Goal: Communication & Community: Answer question/provide support

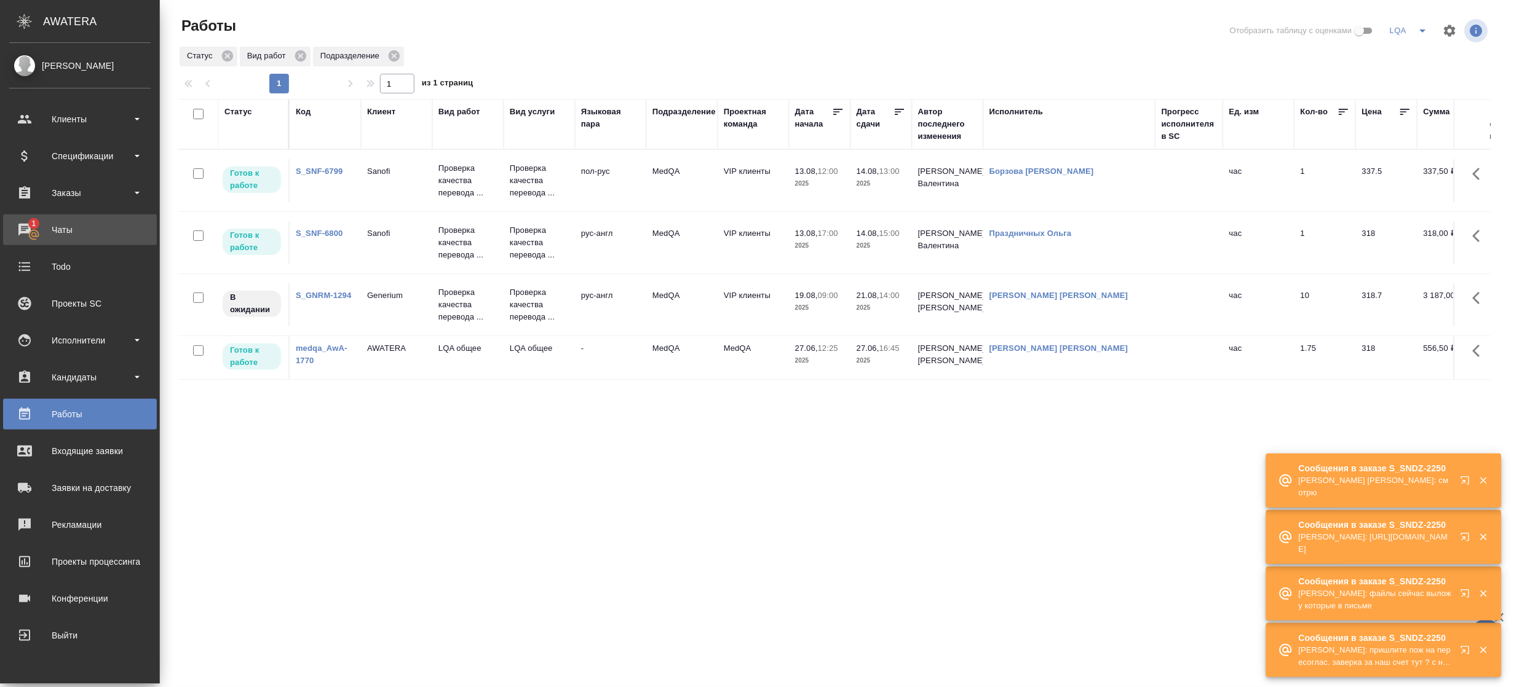
click at [30, 232] on div "Чаты" at bounding box center [79, 230] width 141 height 18
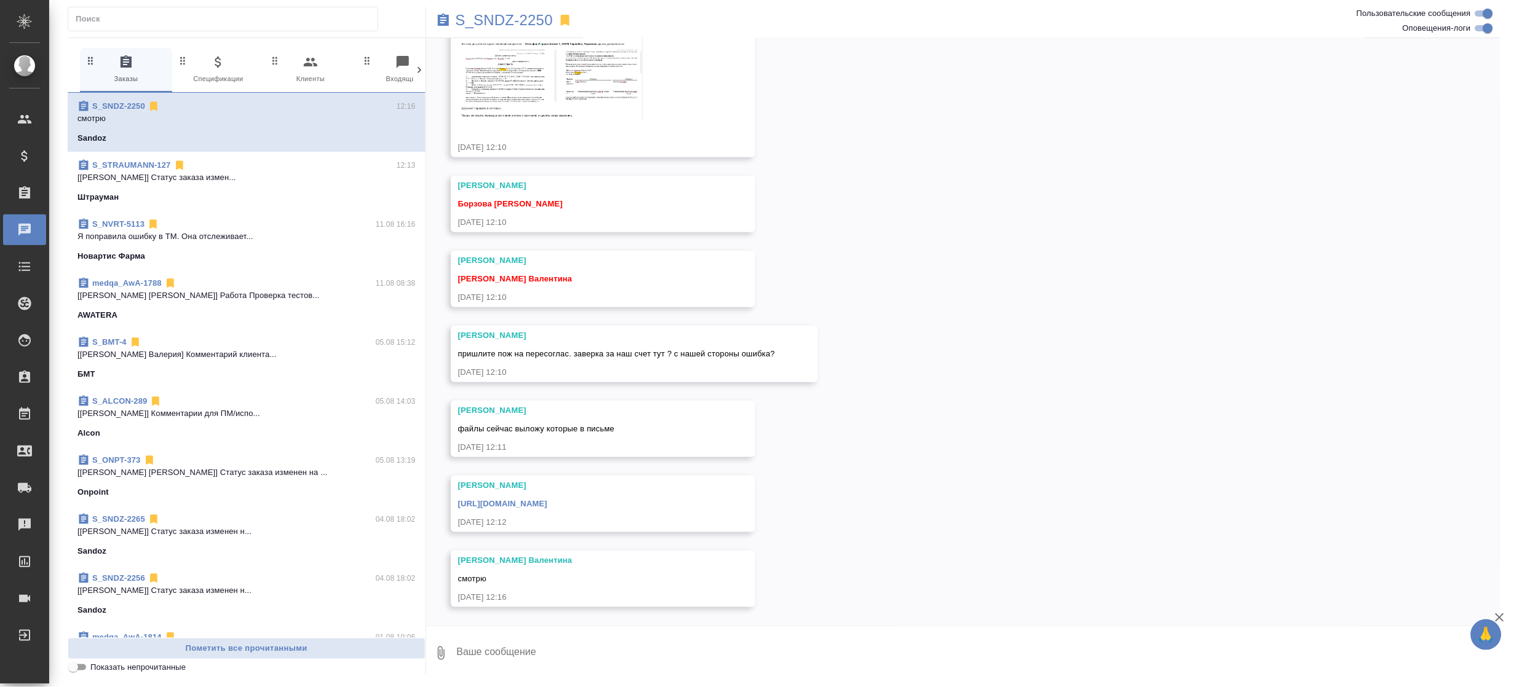
scroll to position [22145, 0]
click at [599, 497] on div "[URL][DOMAIN_NAME]" at bounding box center [585, 502] width 254 height 15
click at [535, 81] on img at bounding box center [550, 76] width 184 height 88
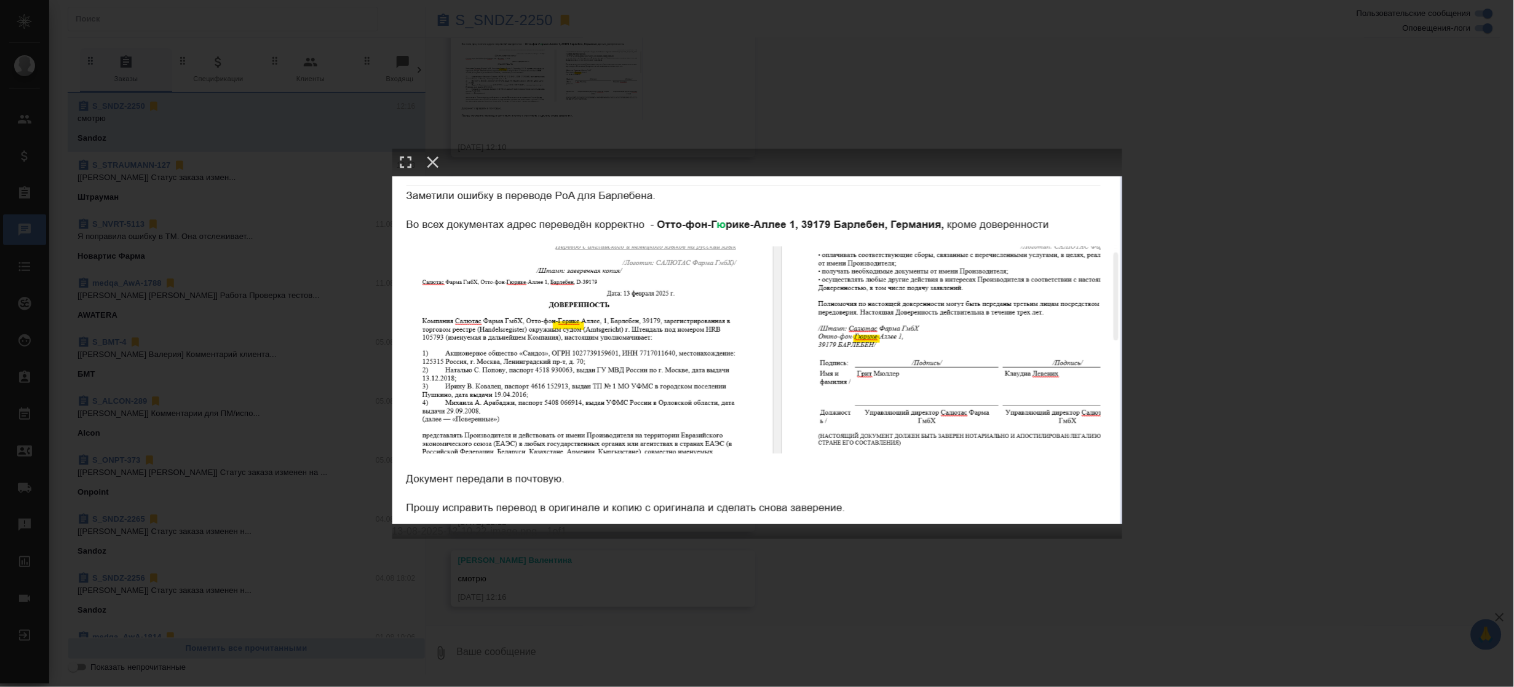
click at [1271, 388] on div "13-08-2025-12-10-22-image.png 1 of 1" at bounding box center [757, 343] width 1514 height 687
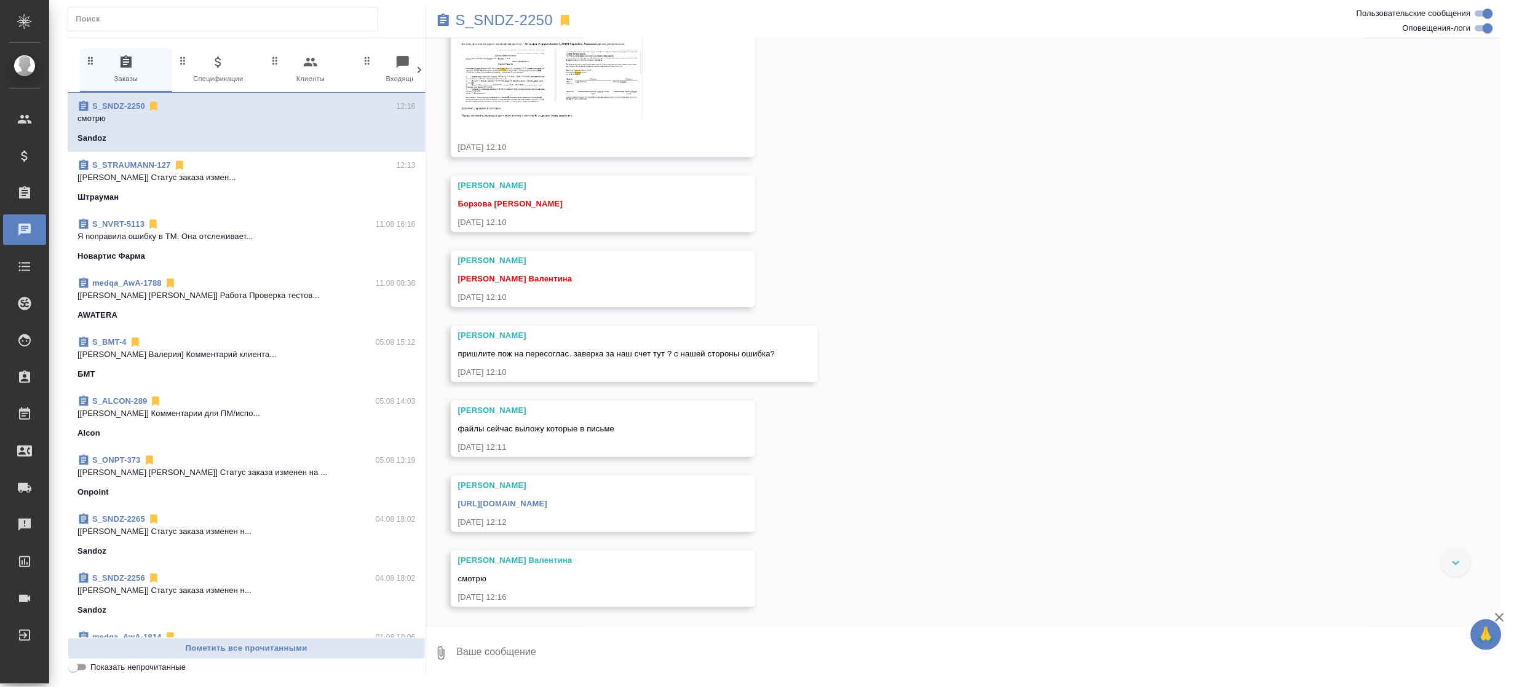
scroll to position [21980, 0]
click at [569, 135] on div "Кабаргина Анна 13-08-2025-12-10-22-image.png" at bounding box center [585, 63] width 254 height 143
click at [574, 120] on img at bounding box center [550, 76] width 184 height 88
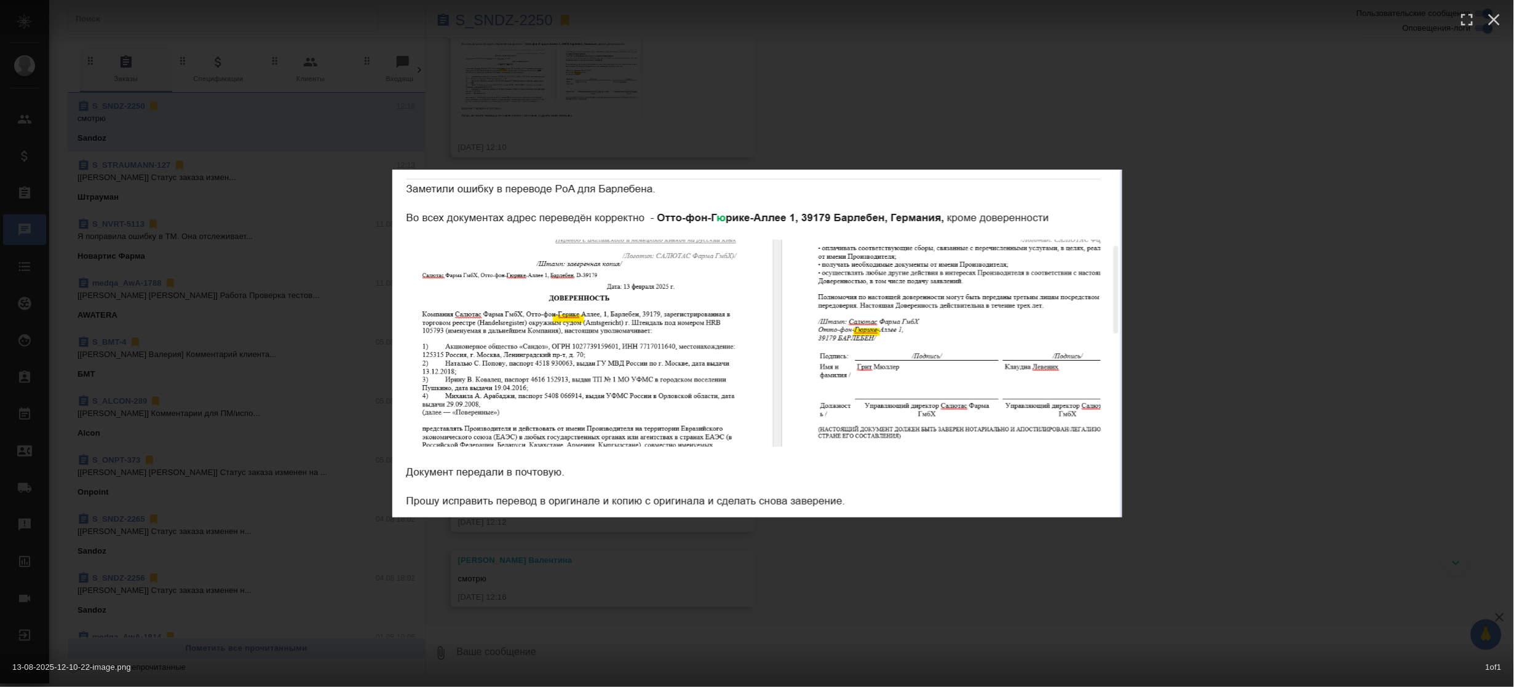
click at [1202, 278] on div "13-08-2025-12-10-22-image.png 1 of 1" at bounding box center [757, 343] width 1514 height 687
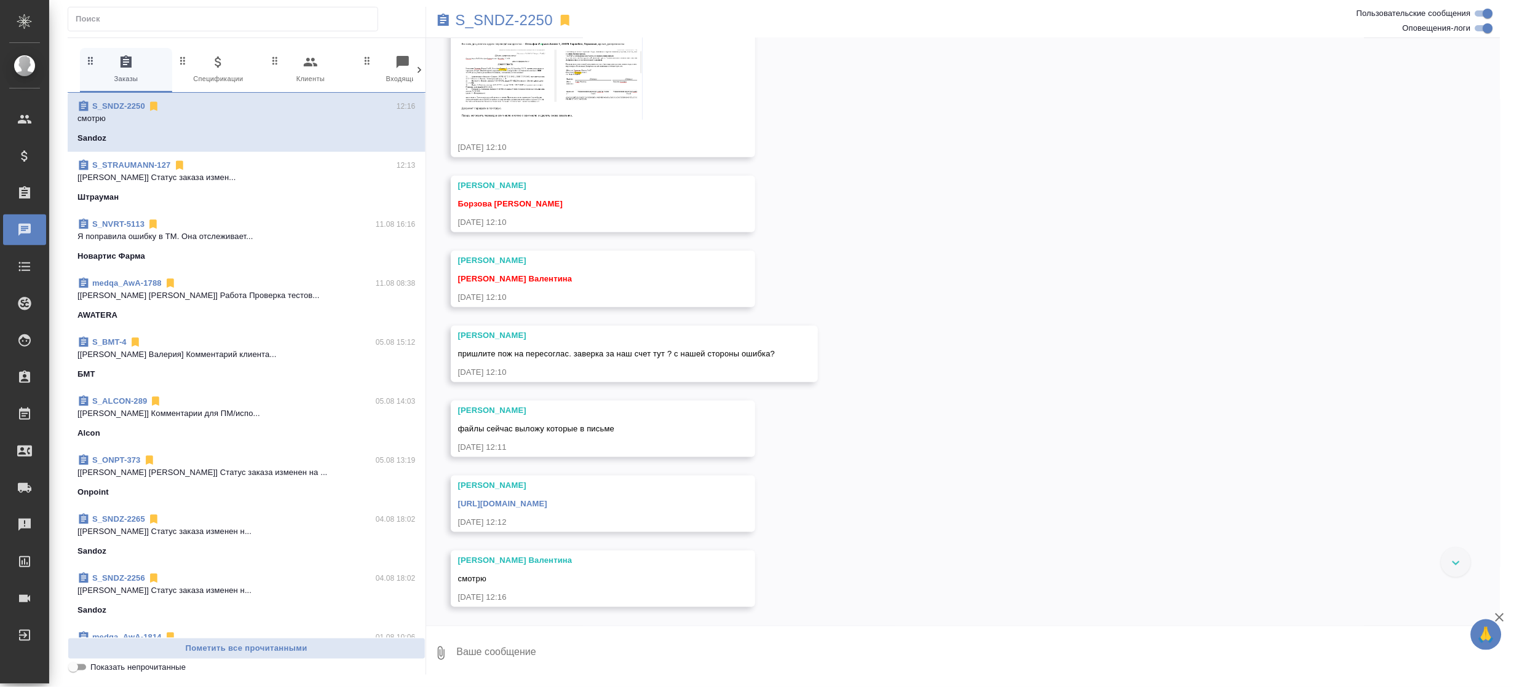
click at [556, 120] on img at bounding box center [550, 76] width 184 height 88
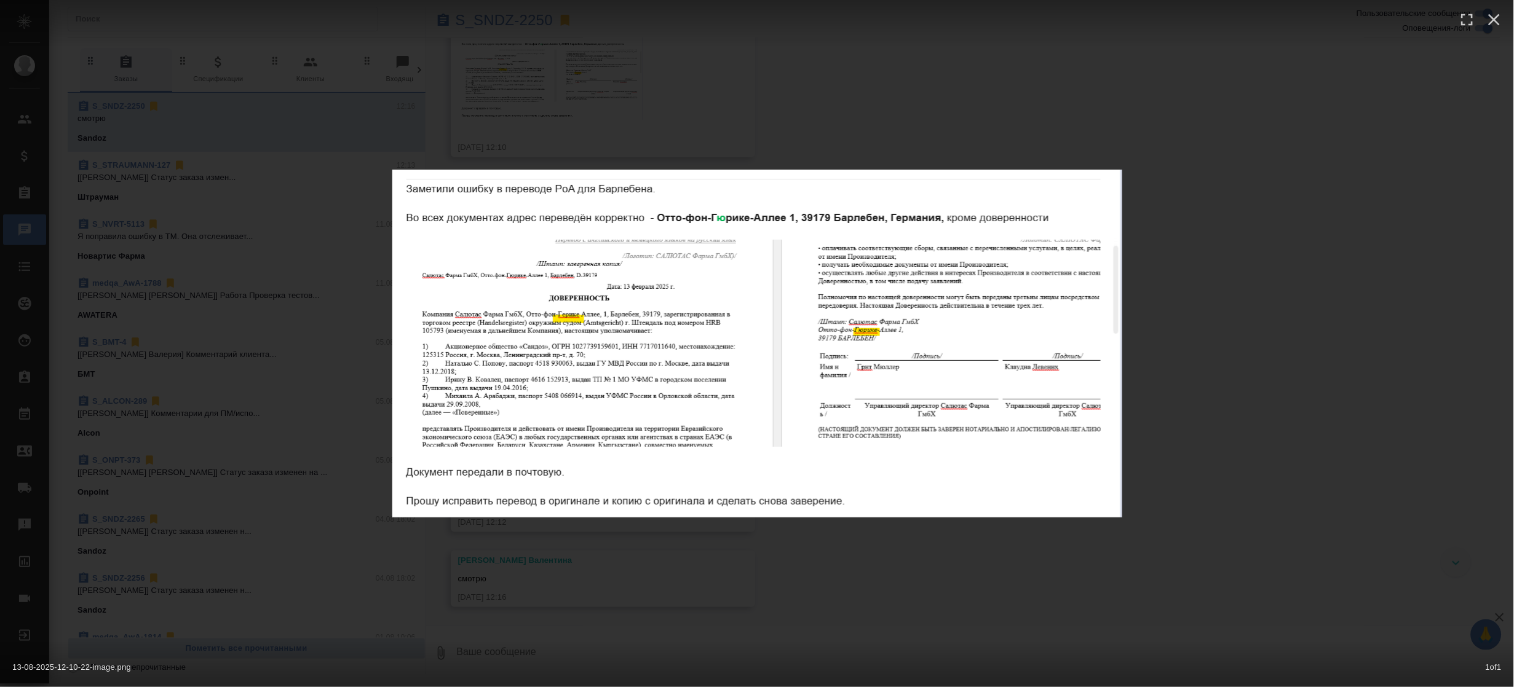
drag, startPoint x: 1260, startPoint y: 191, endPoint x: 1260, endPoint y: 155, distance: 36.3
click at [1260, 190] on div "13-08-2025-12-10-22-image.png 1 of 1" at bounding box center [757, 343] width 1514 height 687
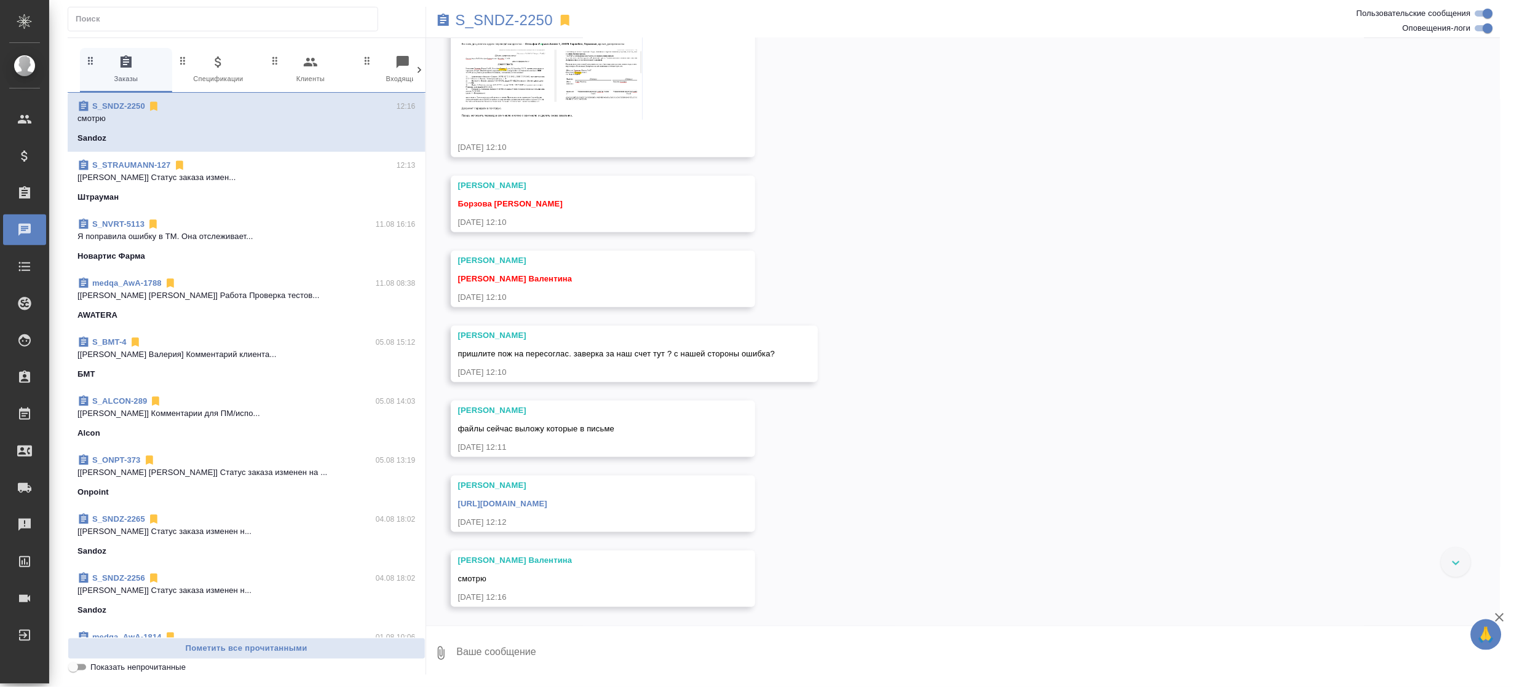
scroll to position [22108, 0]
click at [547, 502] on link "https://drive.awatera.com/apps/files/files?dir=/Shares/Sandoz/Orders/S_SNDZ-225…" at bounding box center [502, 503] width 89 height 9
click at [564, 78] on img at bounding box center [550, 76] width 184 height 88
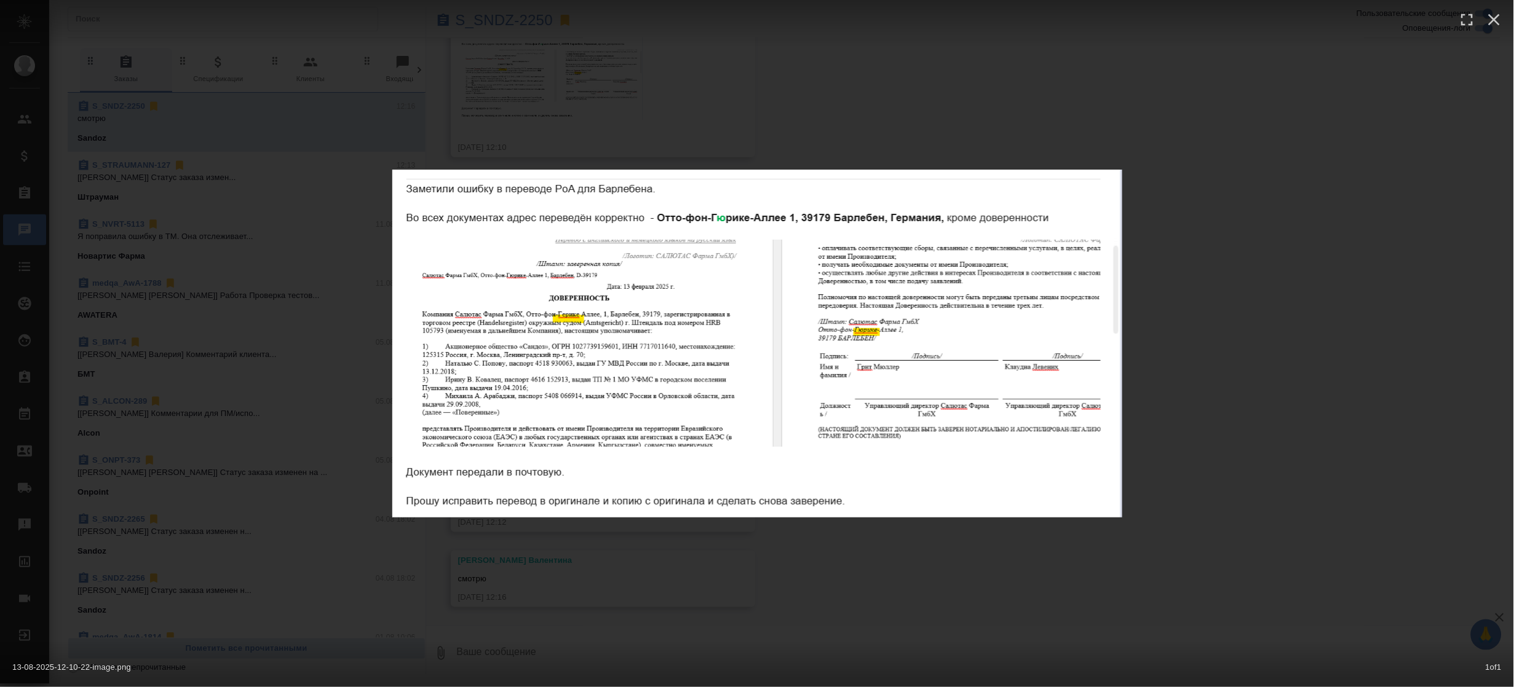
click at [1171, 369] on div "13-08-2025-12-10-22-image.png 1 of 1" at bounding box center [757, 343] width 1514 height 687
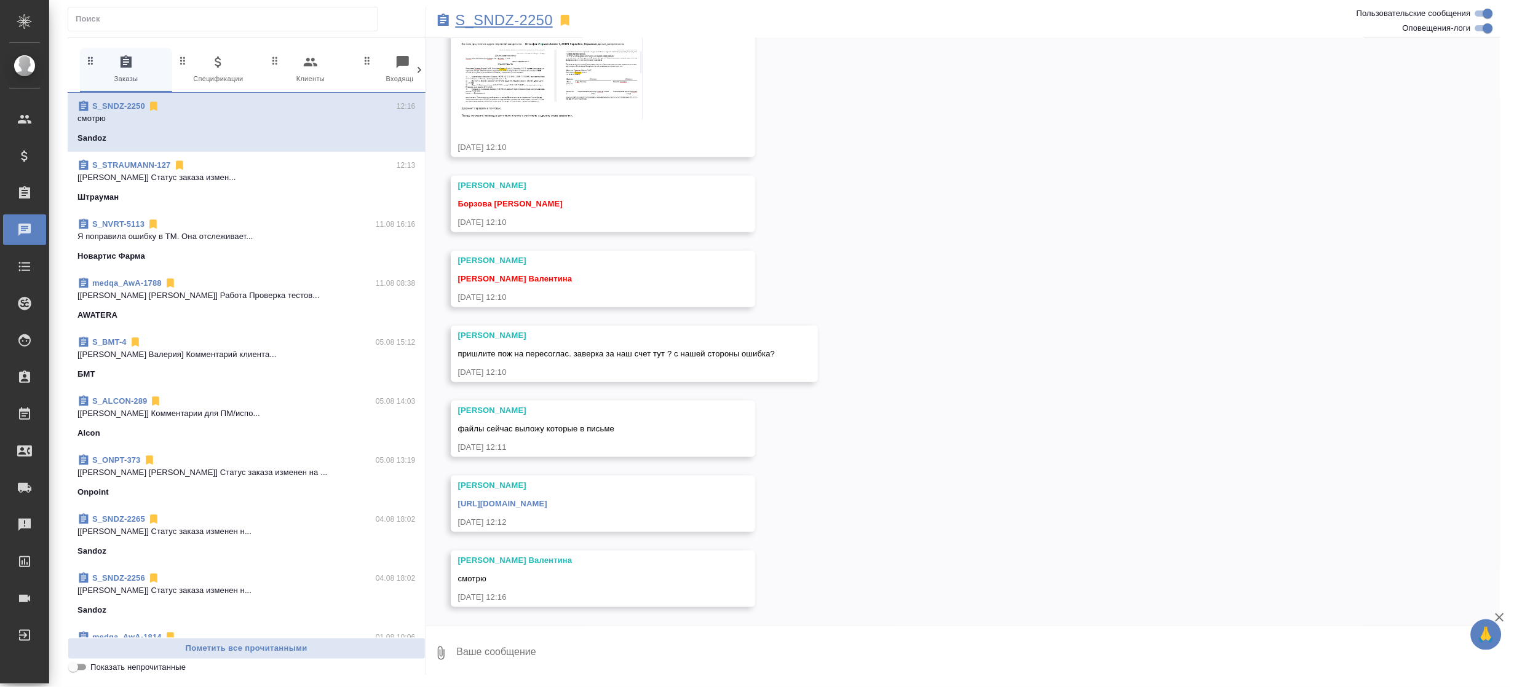
click at [515, 15] on p "S_SNDZ-2250" at bounding box center [505, 20] width 98 height 12
drag, startPoint x: 537, startPoint y: 270, endPoint x: 609, endPoint y: 347, distance: 105.3
click at [537, 271] on button "Ответить на сообщение" at bounding box center [525, 270] width 135 height 24
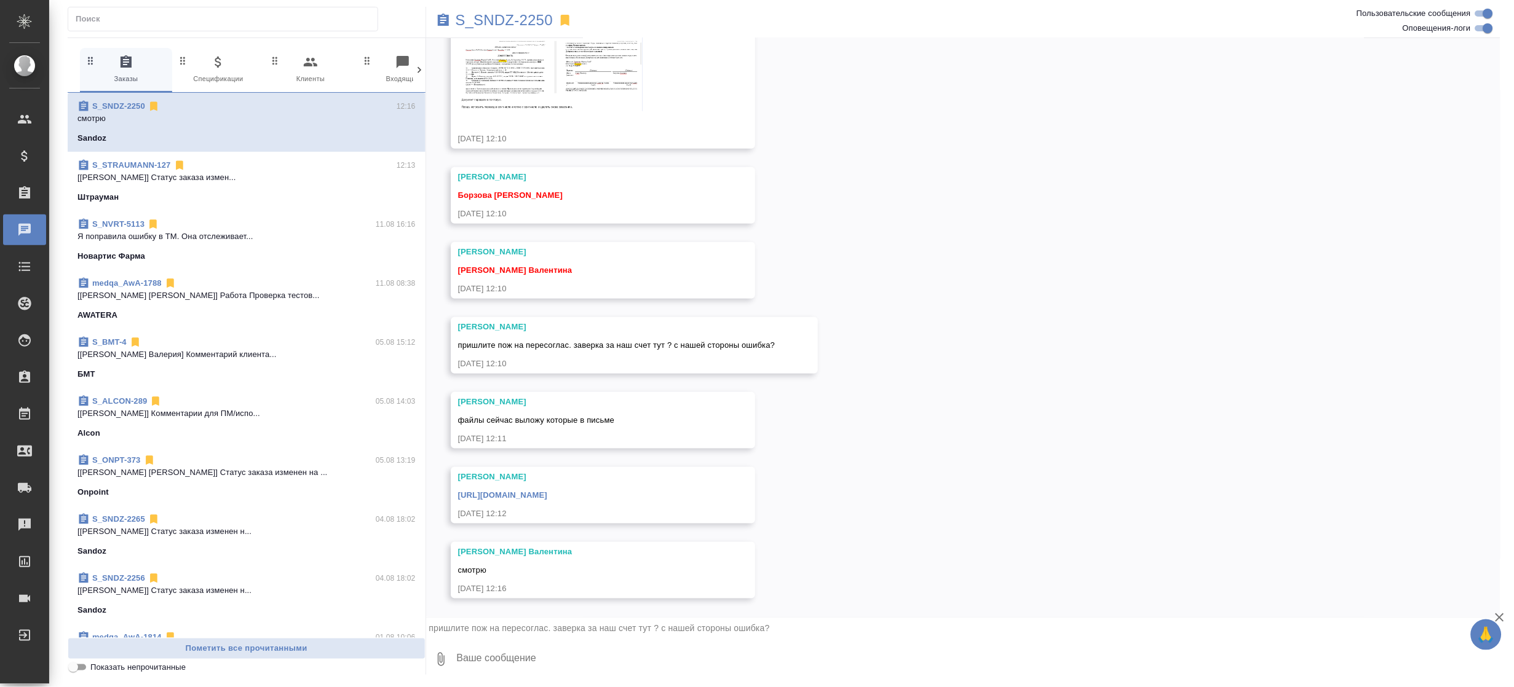
click at [513, 649] on textarea at bounding box center [978, 660] width 1045 height 42
paste textarea "Otto-on-Guericke-Allee"
drag, startPoint x: 824, startPoint y: 662, endPoint x: 962, endPoint y: 655, distance: 138.5
click at [834, 662] on textarea "Привет! Да, ошибка с нашей стороны, в этом месте буква пропущена ыла (Otto-on-G…" at bounding box center [968, 660] width 1025 height 42
click at [962, 654] on textarea "Привет! Да, ошибка с нашей стороны, в этом месте буква пропущена ыла (Otto-on-G…" at bounding box center [968, 660] width 1025 height 42
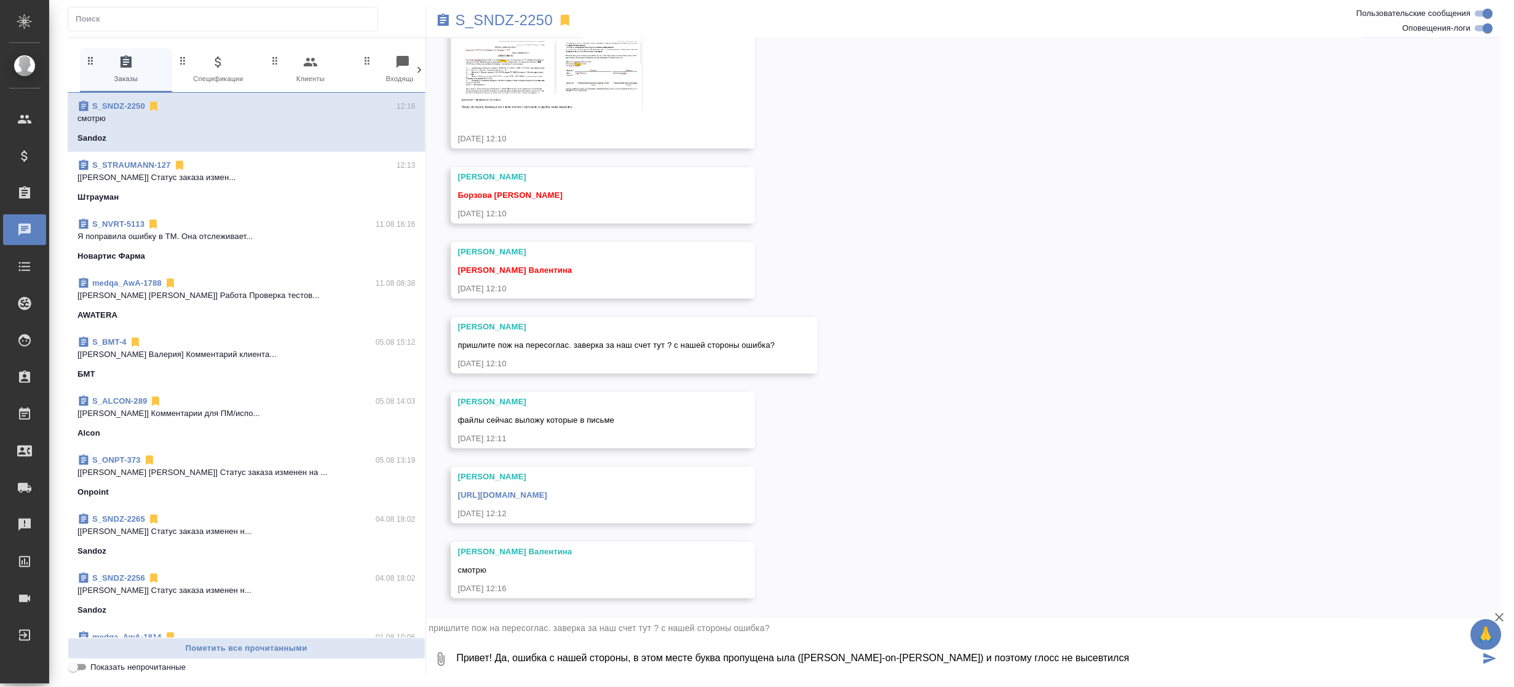
click at [1017, 661] on textarea "Привет! Да, ошибка с нашей стороны, в этом месте буква пропущена ыла (Otto-on-G…" at bounding box center [968, 660] width 1025 height 42
click at [778, 660] on textarea "Привет! Да, ошибка с нашей стороны, в этом месте буква пропущена ыла (Otto-on-G…" at bounding box center [968, 660] width 1025 height 42
click at [908, 658] on textarea "Привет! Да, ошибка с нашей стороны, в этом месте буква пропущена была (Otto-on-…" at bounding box center [968, 660] width 1025 height 42
paste textarea "Otto-von-Guericke-Allee"
click at [1241, 658] on textarea "Привет! Да, ошибка с нашей стороны, в этом месте буква пропущена была (Otto-on-…" at bounding box center [968, 660] width 1025 height 42
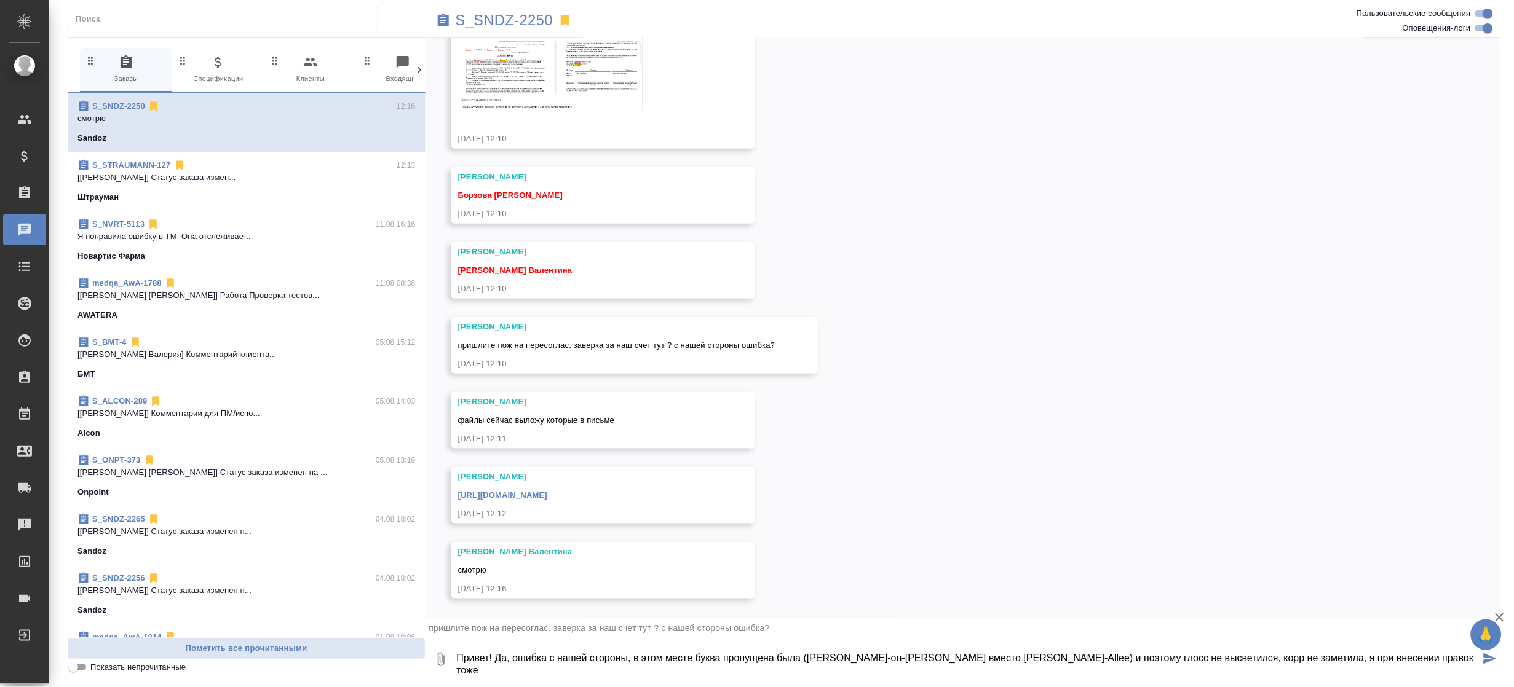
type textarea "Привет! Да, ошибка с нашей стороны, в этом месте буква пропущена была (Otto-on-…"
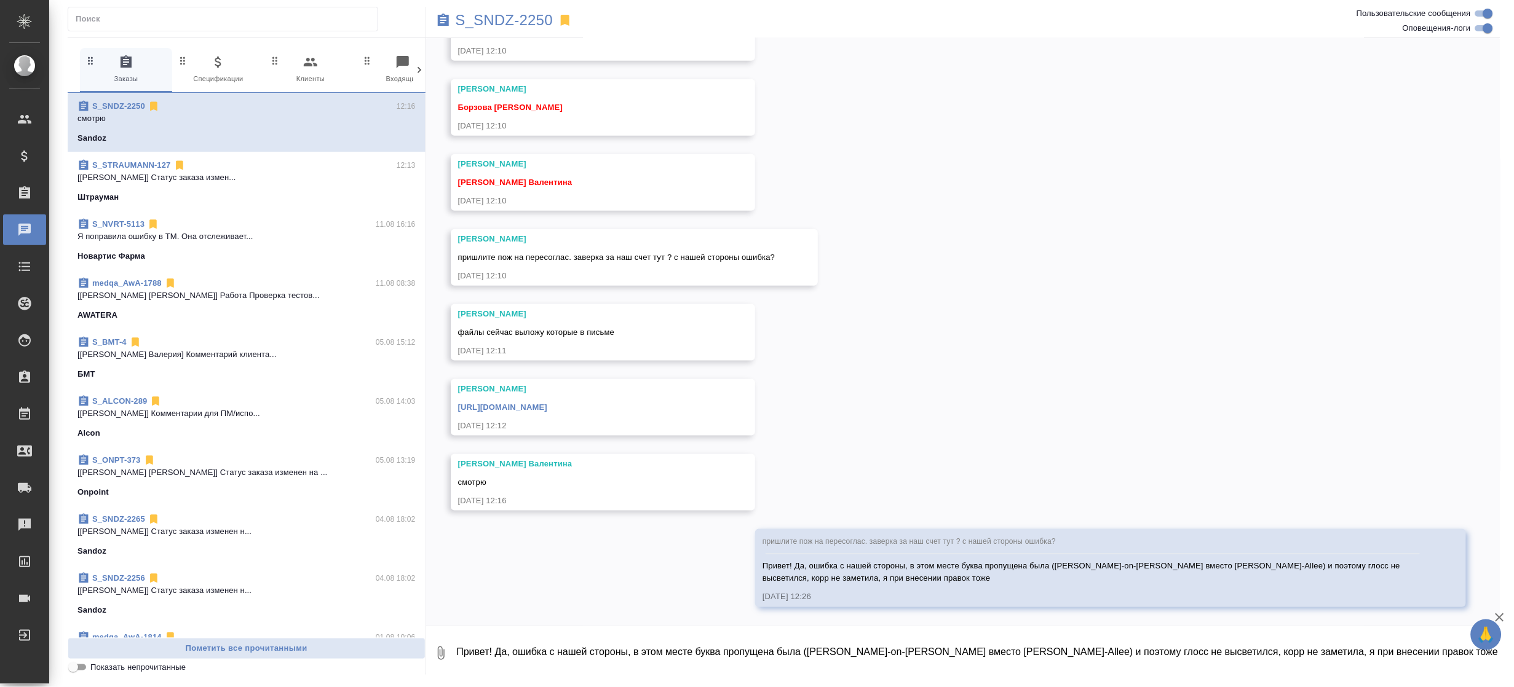
scroll to position [22242, 0]
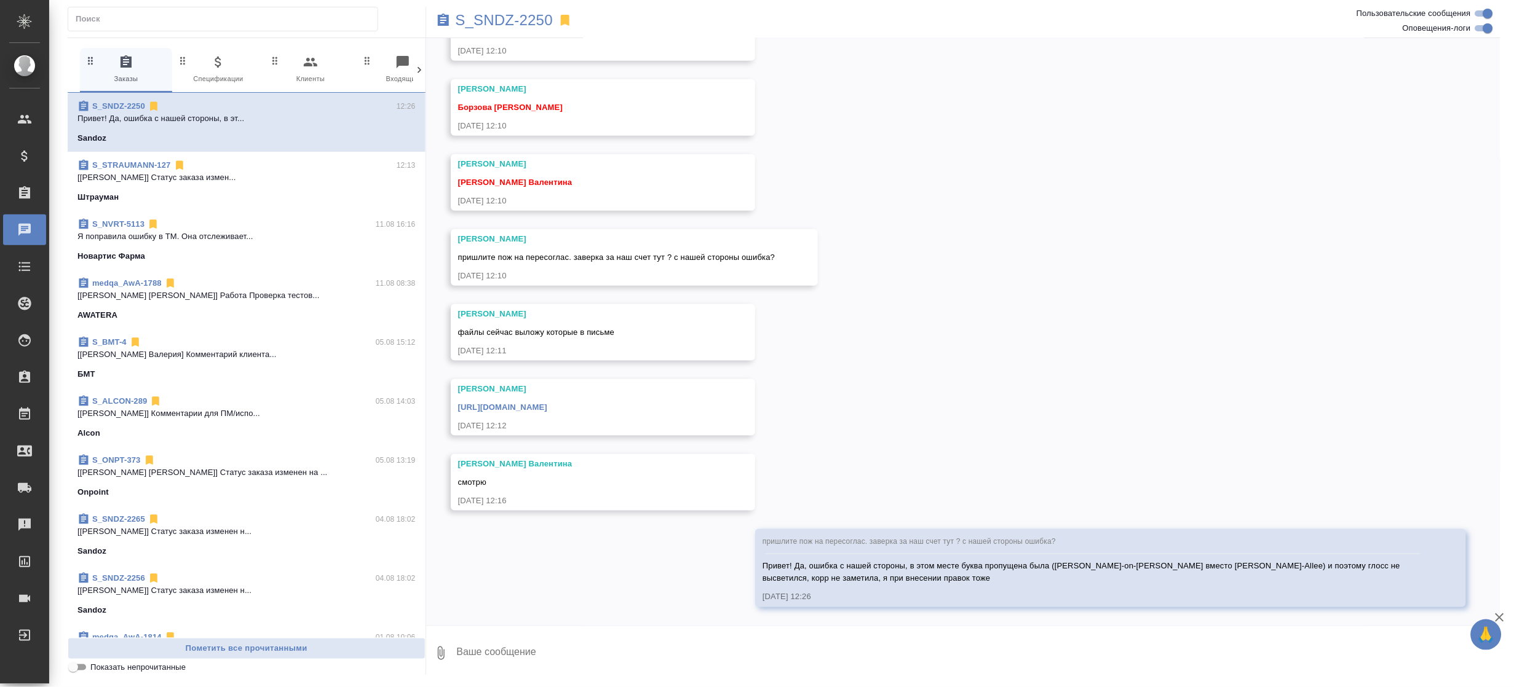
click at [477, 641] on textarea at bounding box center [978, 654] width 1045 height 42
click at [476, 655] on textarea at bounding box center [978, 654] width 1045 height 42
paste textarea "https://drive.awatera.com/apps/files/files/10095520?dir=/Shares/Sandoz/Orders/S…"
type textarea "Вот сюда положила https://drive.awatera.com/apps/files/files/10095520?dir=/Shar…"
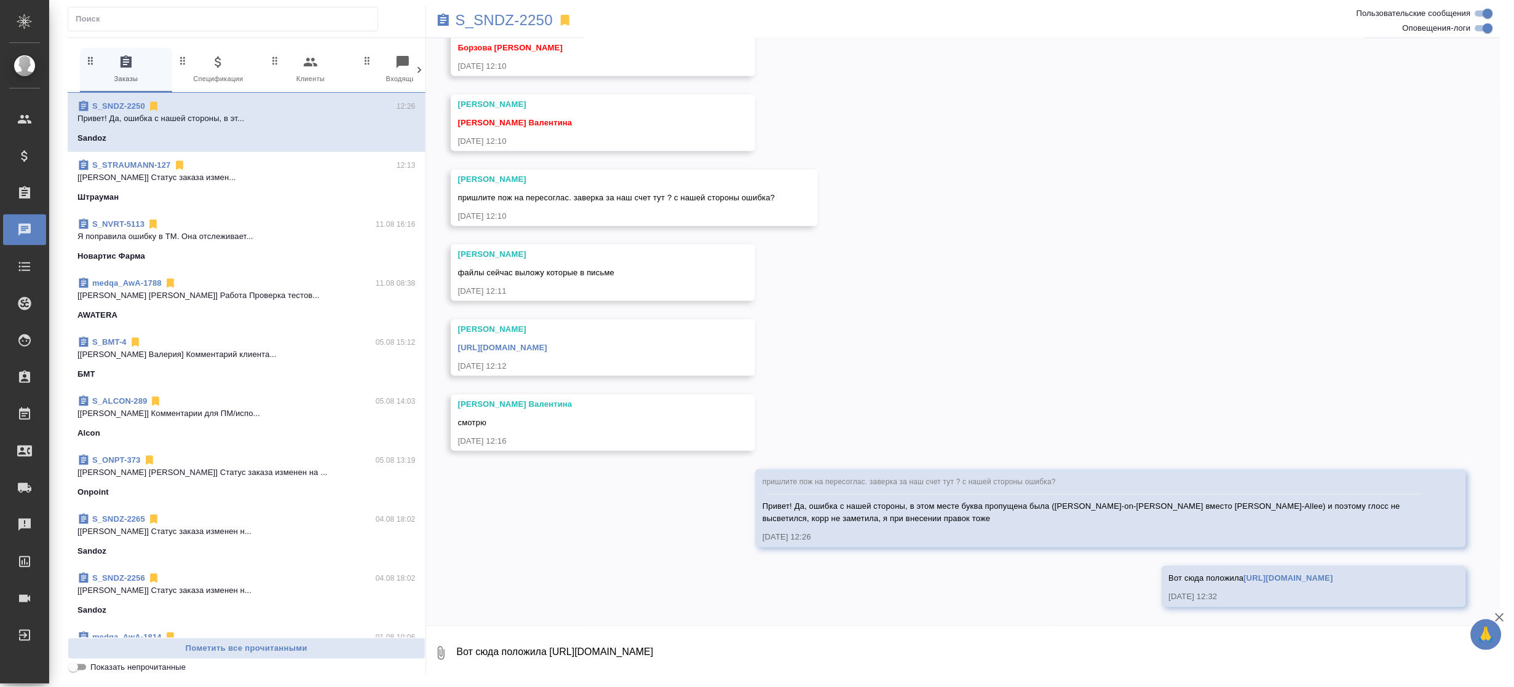
scroll to position [22302, 0]
click at [970, 167] on div "15.07, вторник [Кабаргина Анна] Клиент оставил комментарий: 15.07.25, 17:44 16.…" at bounding box center [963, 332] width 1075 height 588
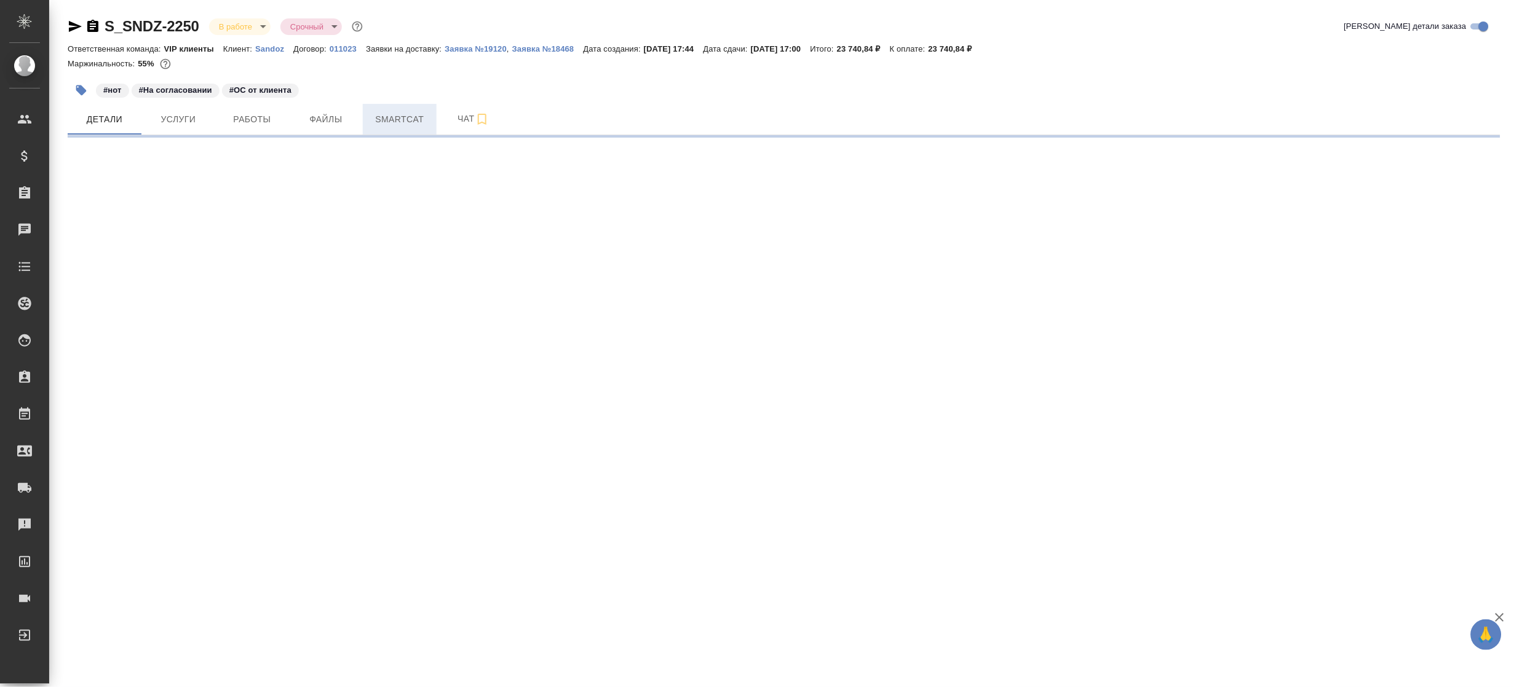
select select "RU"
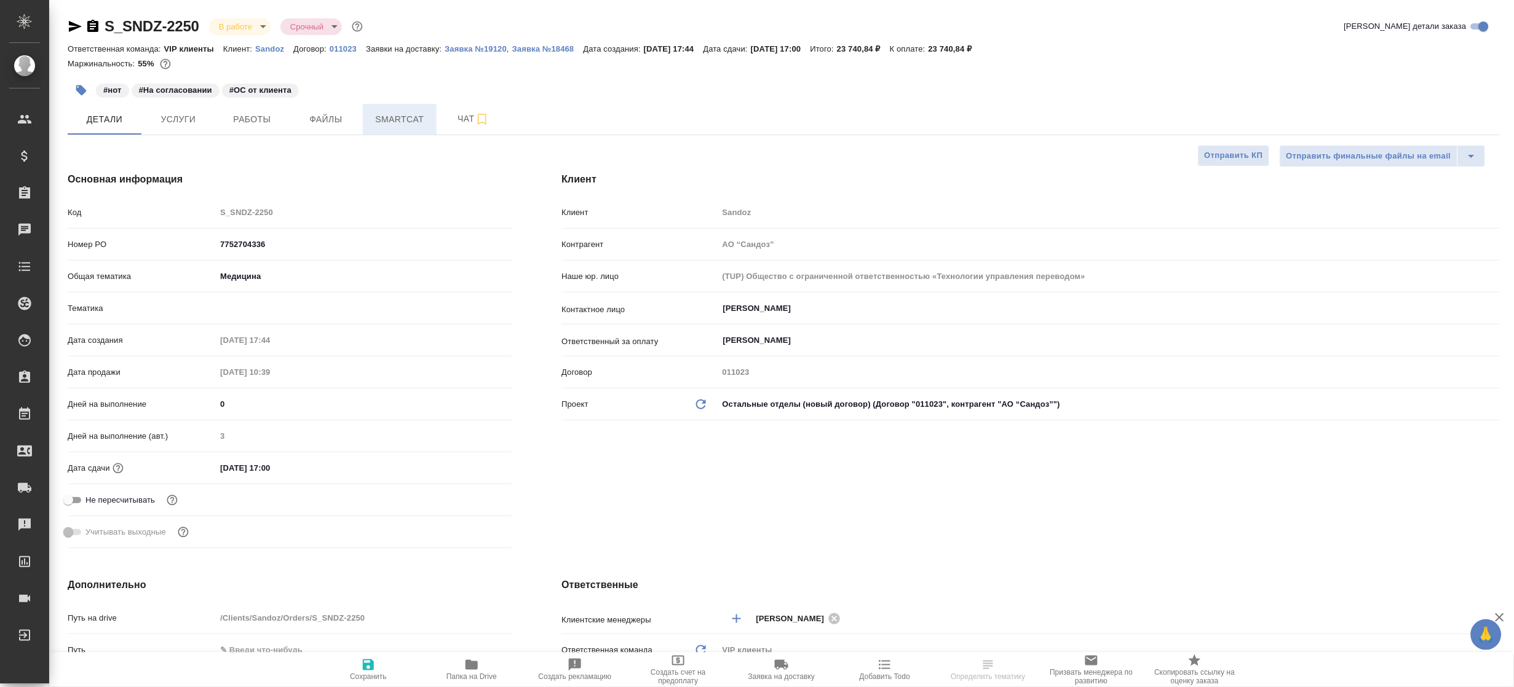
type textarea "x"
click at [395, 112] on span "Smartcat" at bounding box center [399, 119] width 59 height 15
type textarea "x"
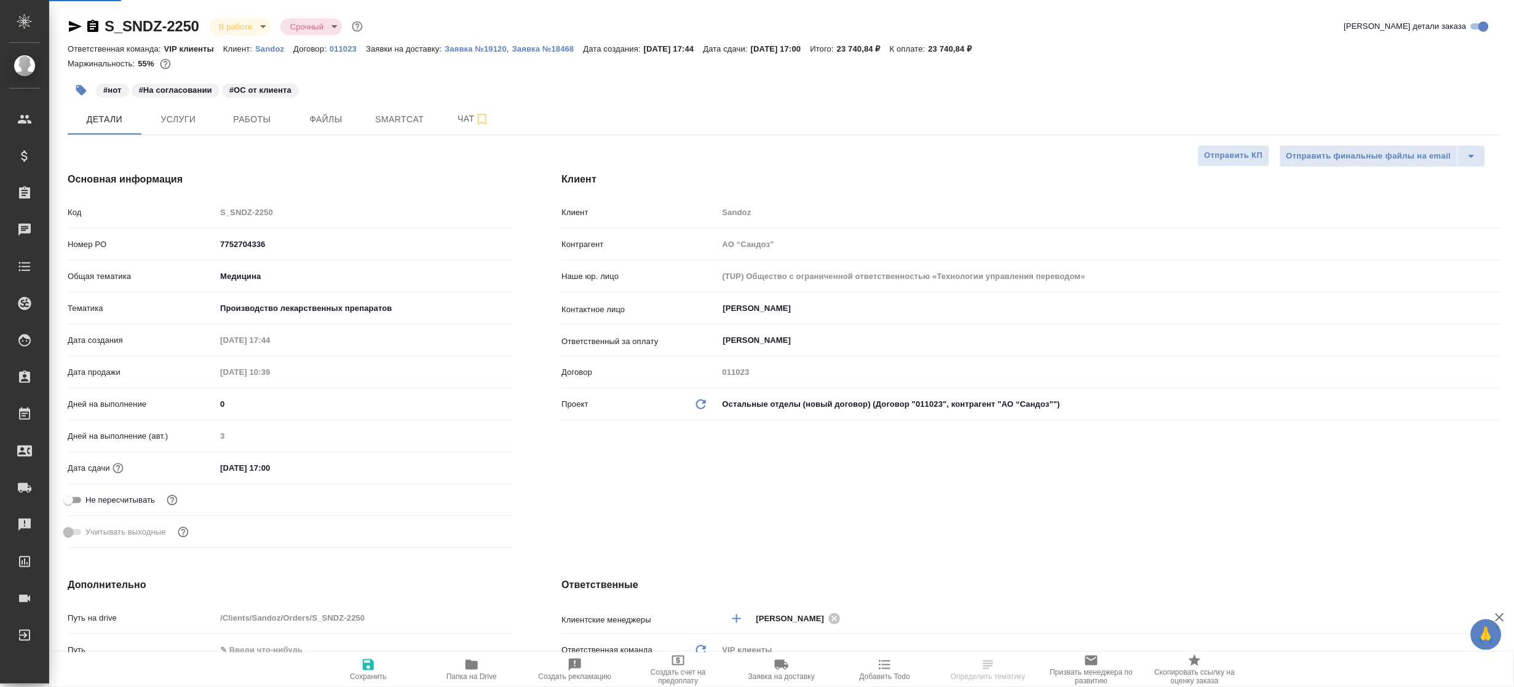
type textarea "x"
type input "[PERSON_NAME]"
type input "Комаров Роман"
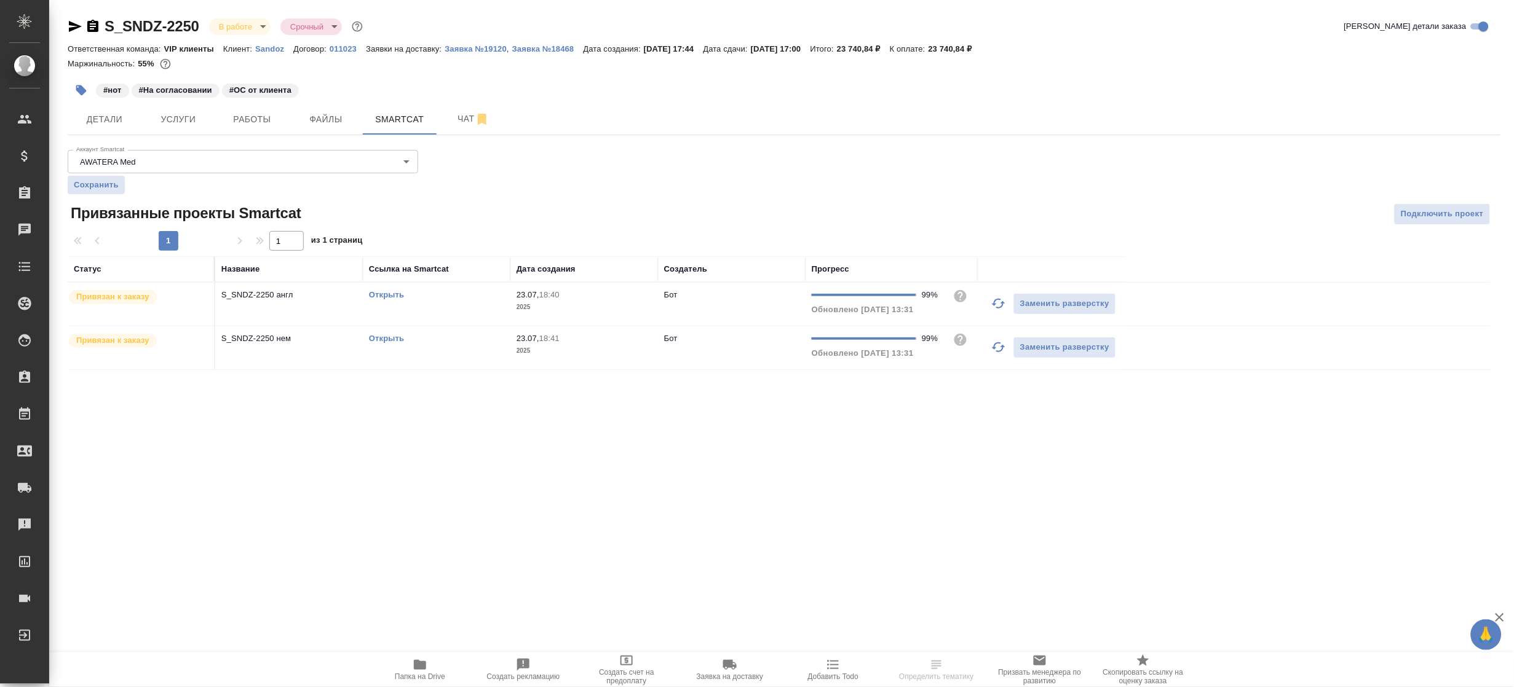
click at [382, 293] on link "Открыть" at bounding box center [386, 294] width 35 height 9
click at [25, 409] on div "Работы" at bounding box center [9, 414] width 31 height 18
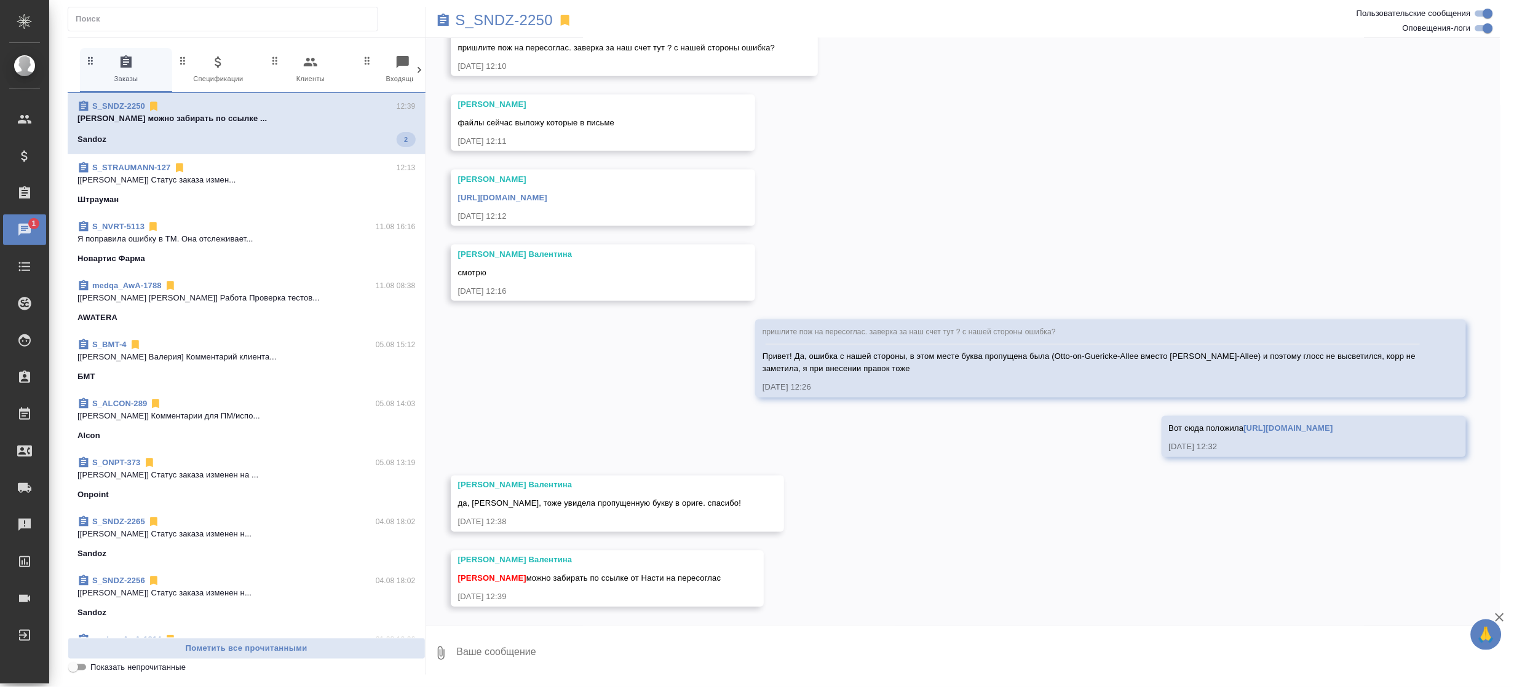
scroll to position [22452, 0]
click at [684, 582] on span "[PERSON_NAME] можно забирать по ссылке от Насти на пересоглас" at bounding box center [589, 578] width 263 height 9
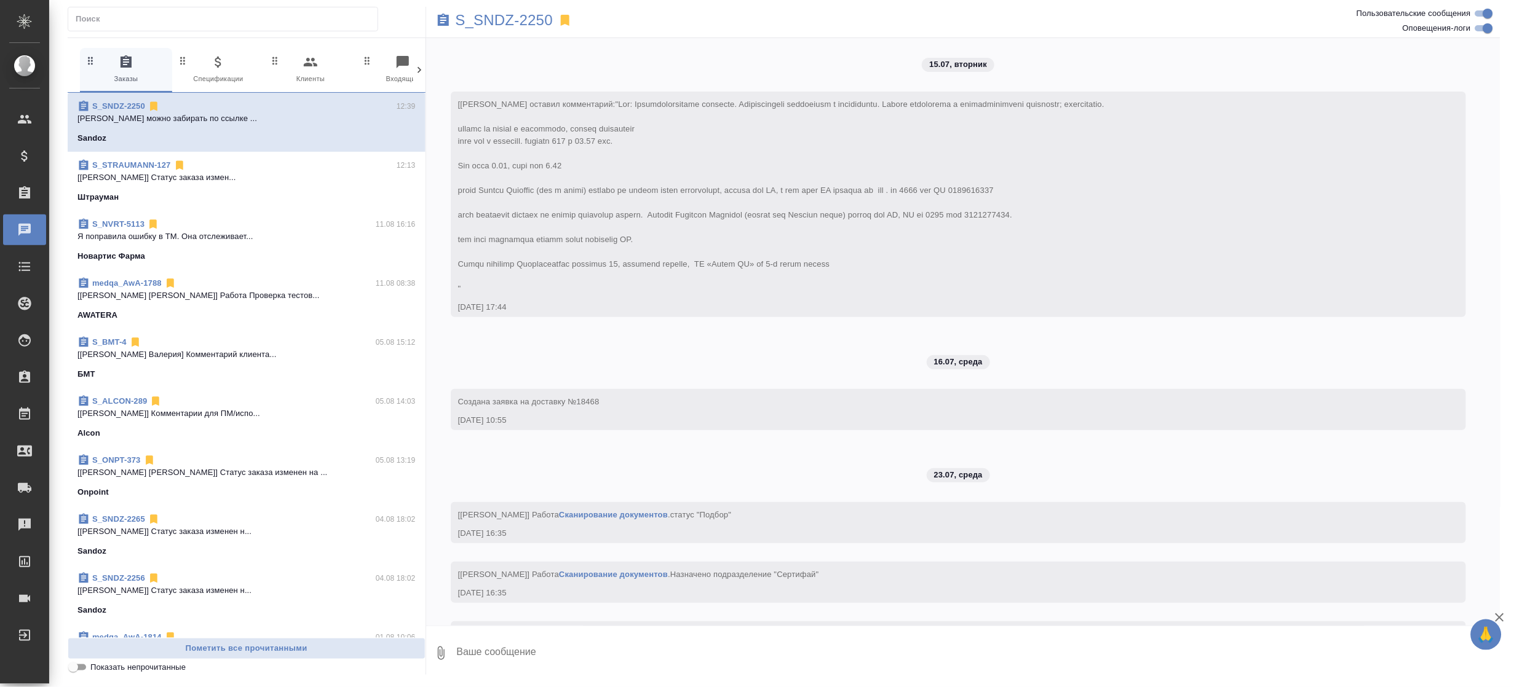
scroll to position [22452, 0]
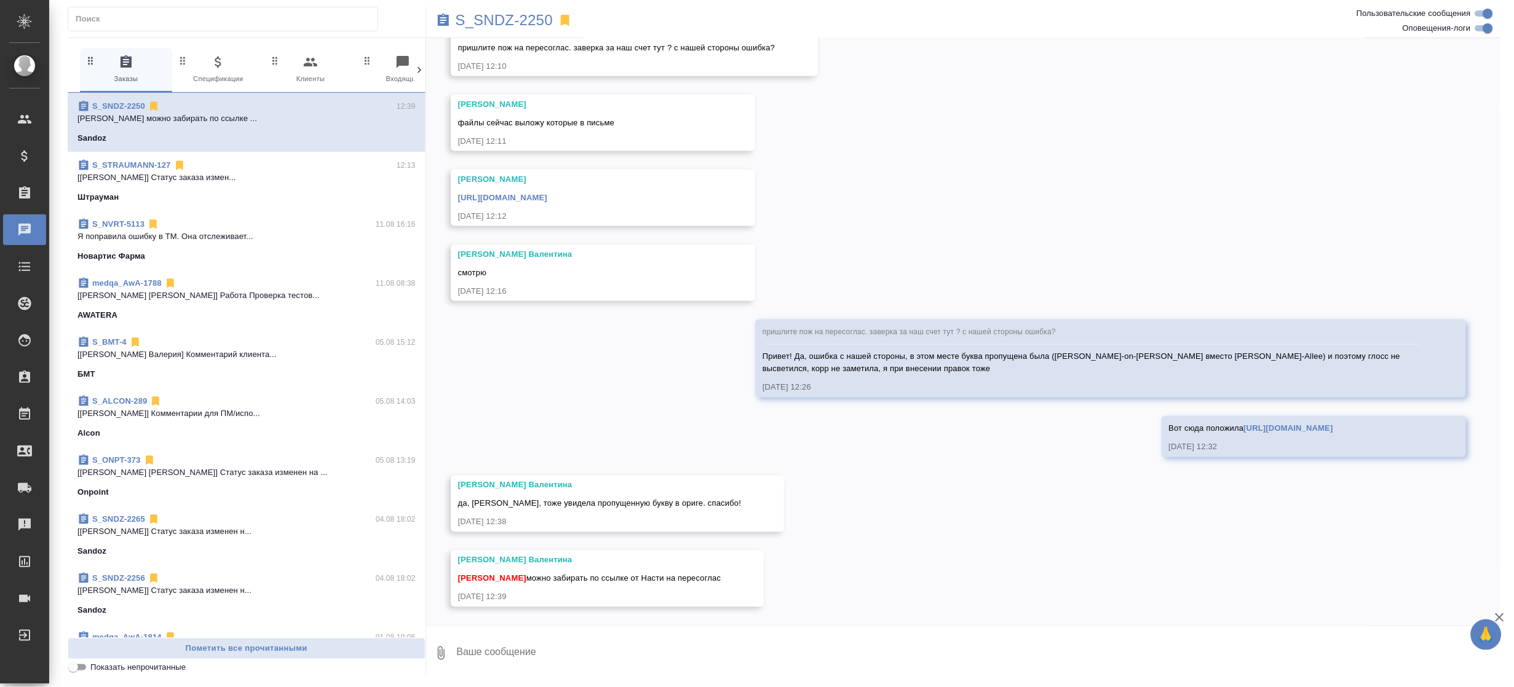
drag, startPoint x: 910, startPoint y: 537, endPoint x: 495, endPoint y: 199, distance: 535.7
click at [910, 537] on div "15.07, вторник [Кабаргина Анна] Клиент оставил комментарий: 15.07.25, 17:44 16.…" at bounding box center [963, 332] width 1075 height 588
click at [1253, 116] on div "15.07, вторник [Кабаргина Анна] Клиент оставил комментарий: 15.07.25, 17:44 16.…" at bounding box center [963, 332] width 1075 height 588
